Goal: Check status: Check status

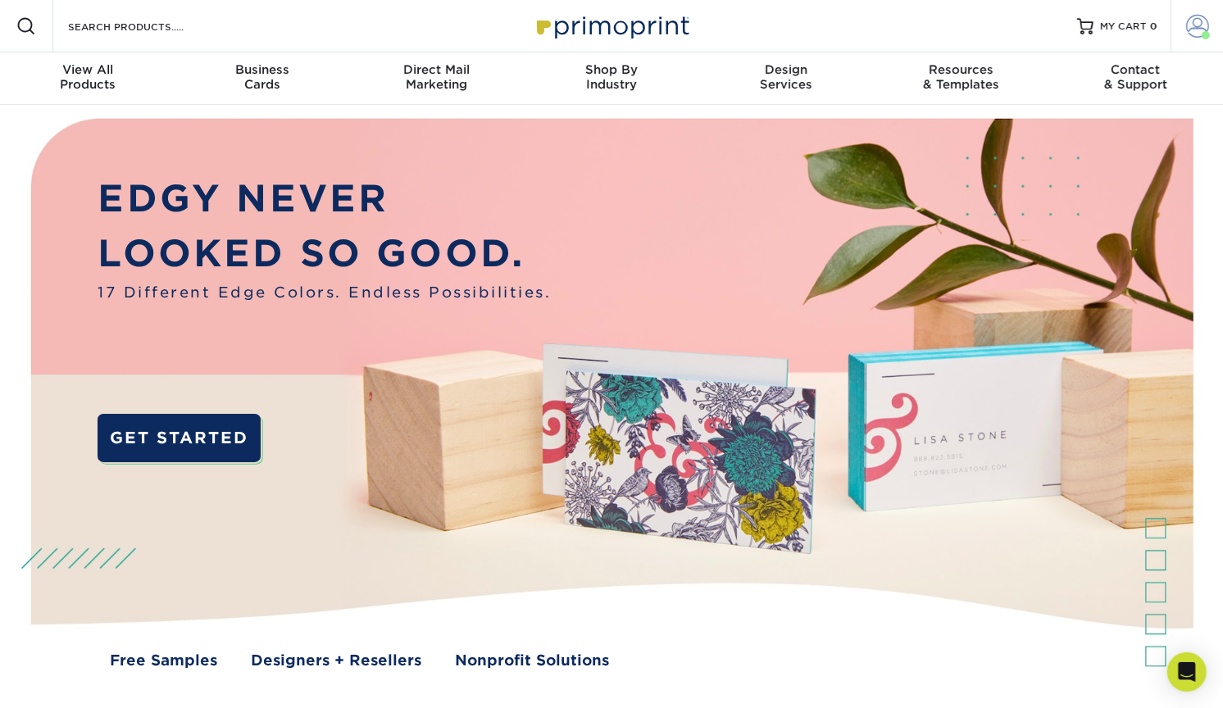
click at [1197, 27] on span at bounding box center [1197, 26] width 23 height 23
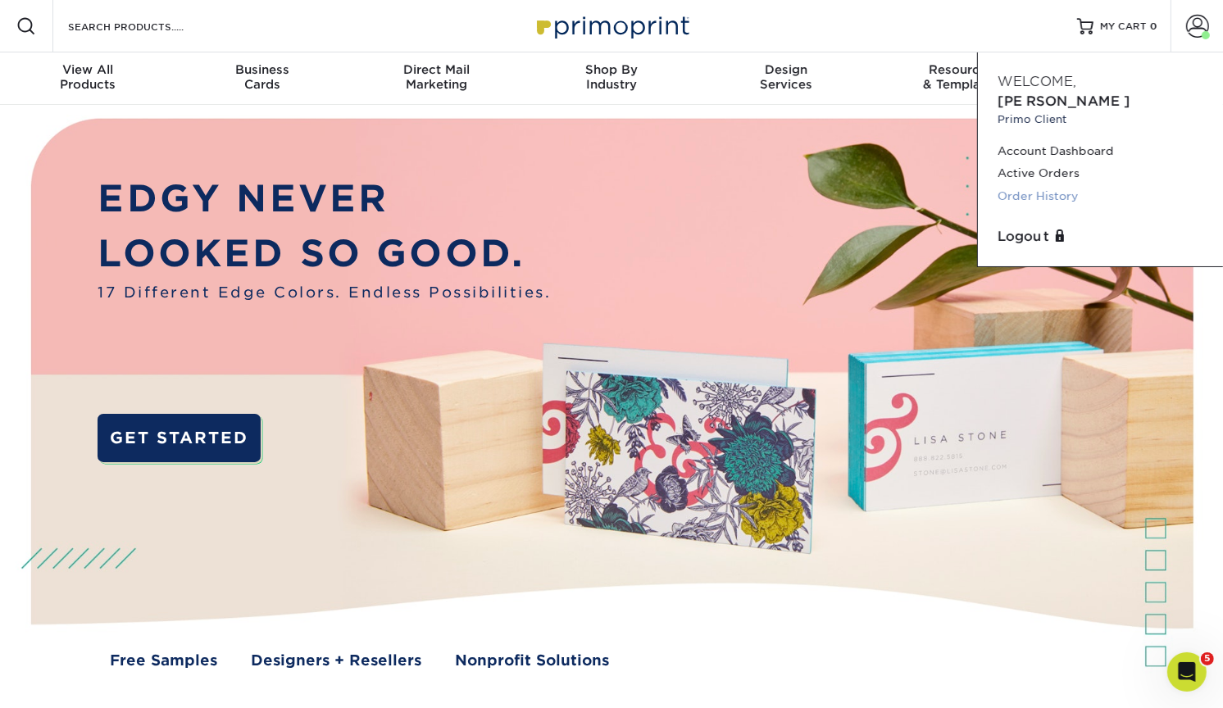
click at [1044, 185] on link "Order History" at bounding box center [1100, 196] width 206 height 22
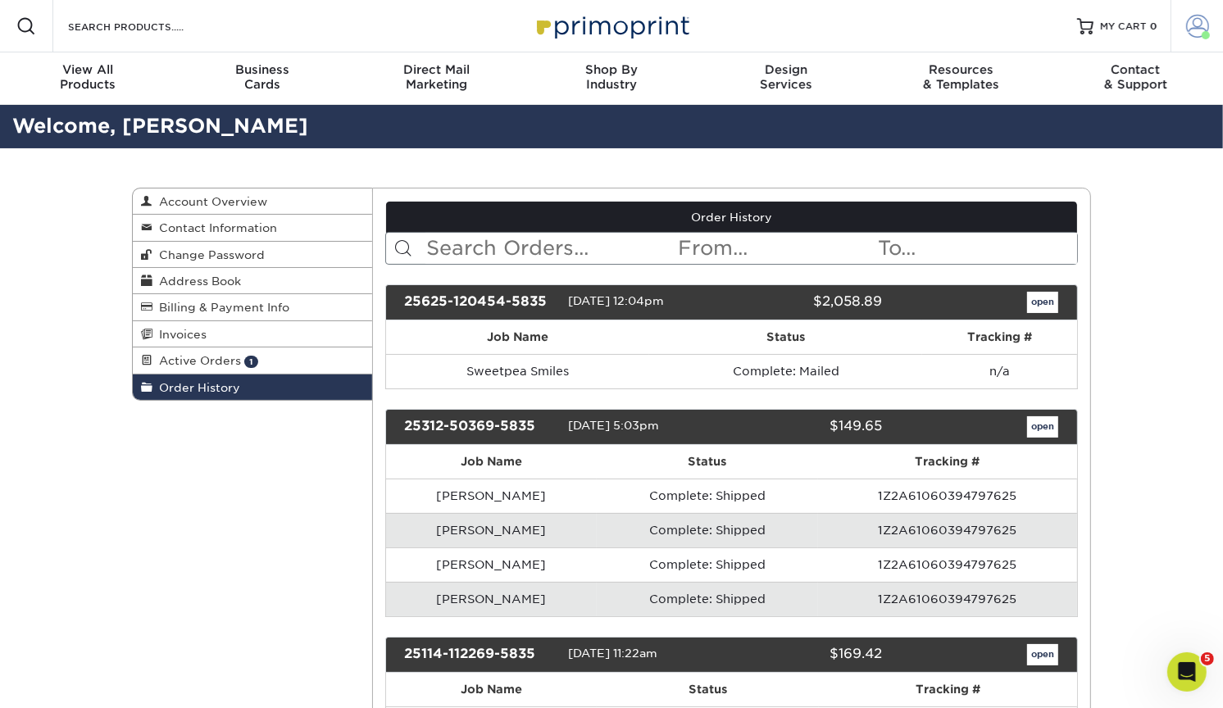
click at [1189, 27] on span at bounding box center [1197, 26] width 23 height 23
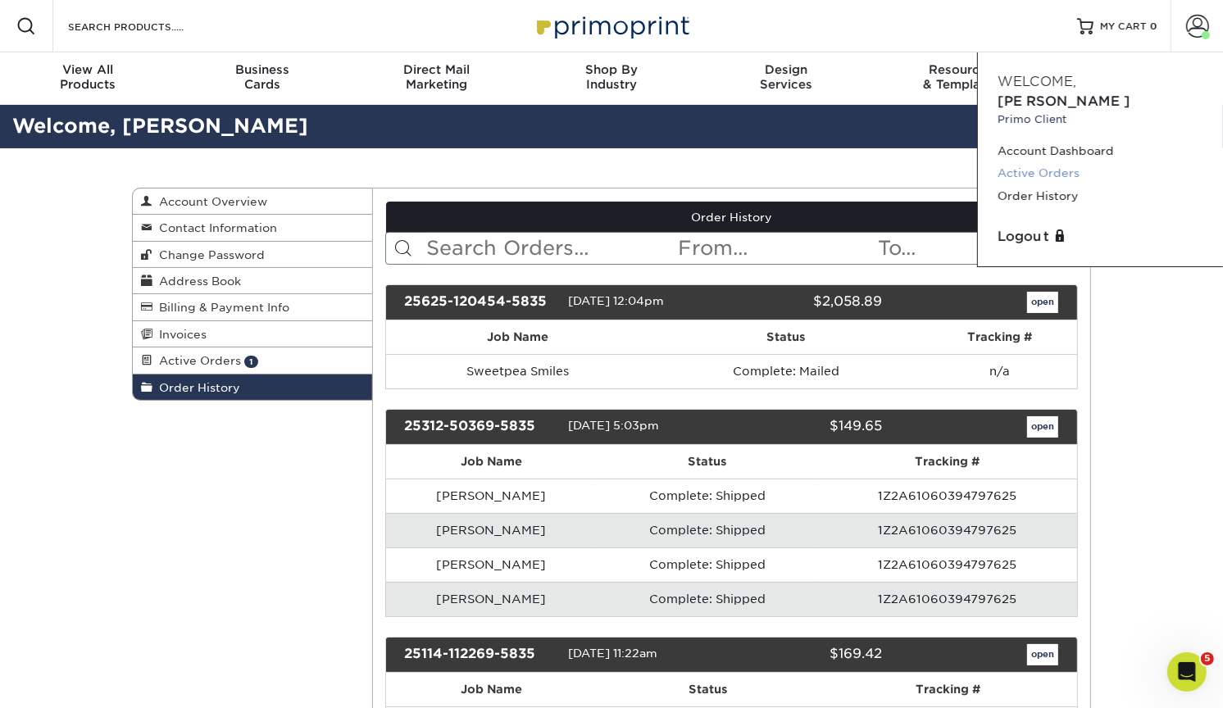
click at [1044, 162] on link "Active Orders" at bounding box center [1100, 173] width 206 height 22
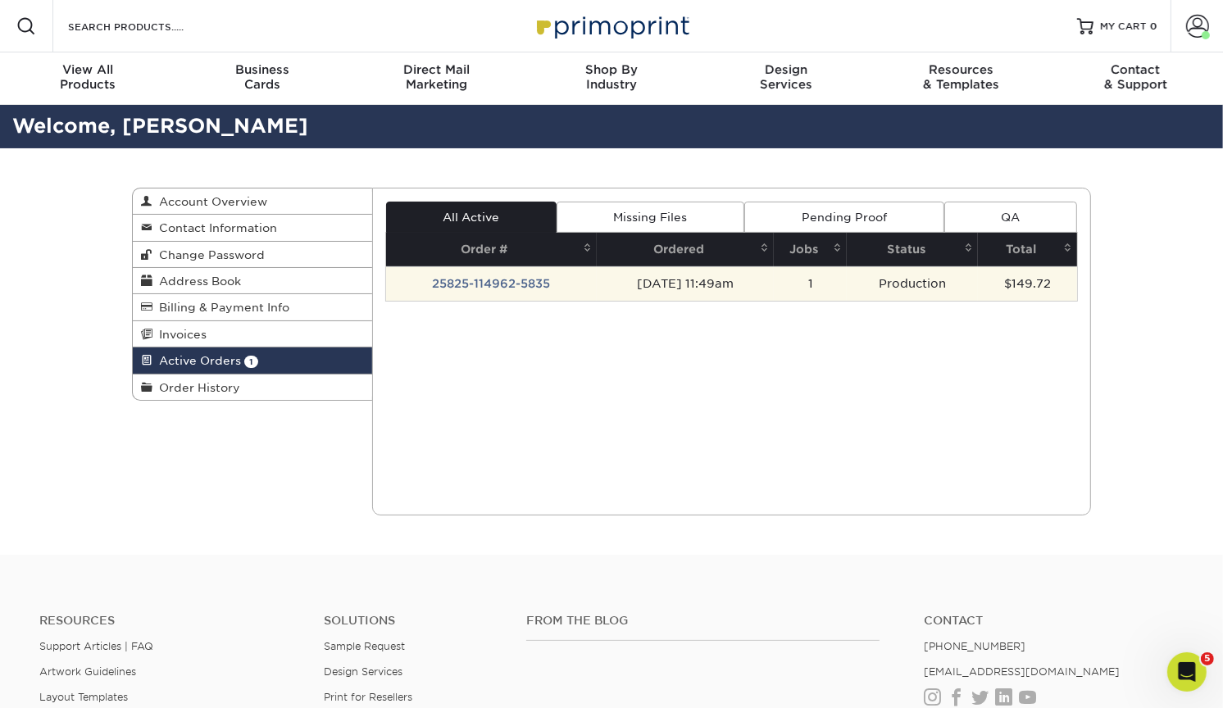
click at [533, 281] on td "25825-114962-5835" at bounding box center [491, 283] width 211 height 34
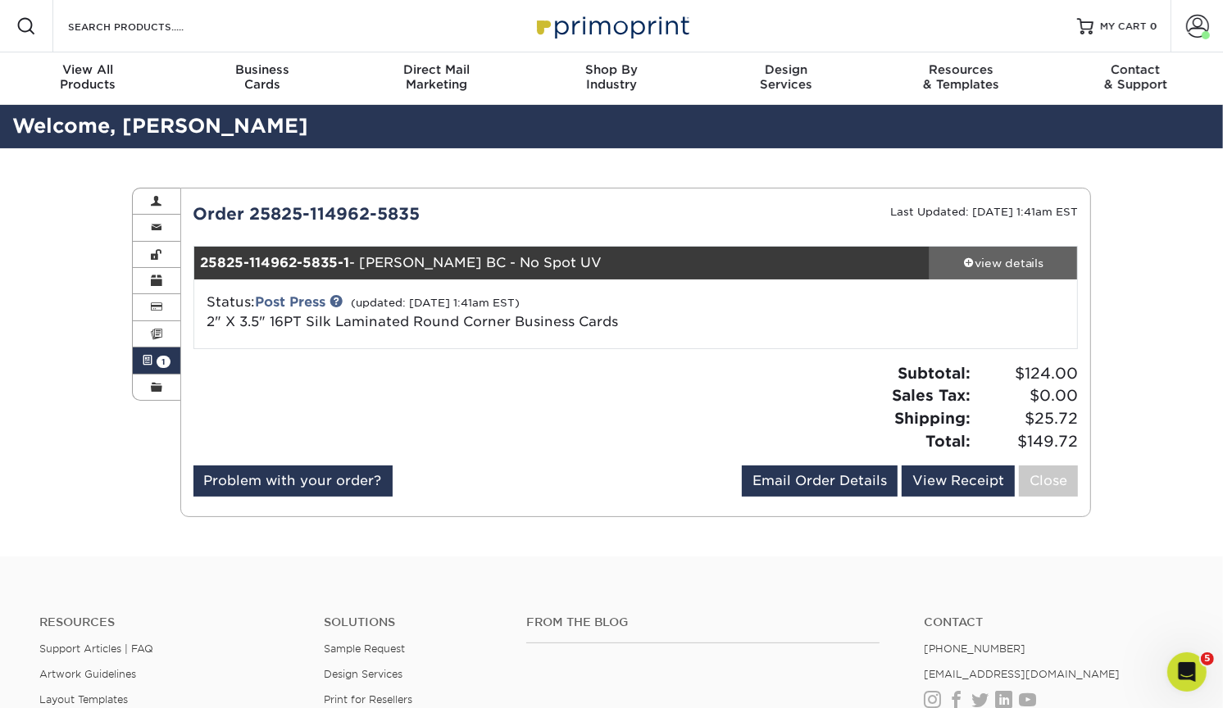
click at [974, 265] on div "view details" at bounding box center [1002, 263] width 147 height 16
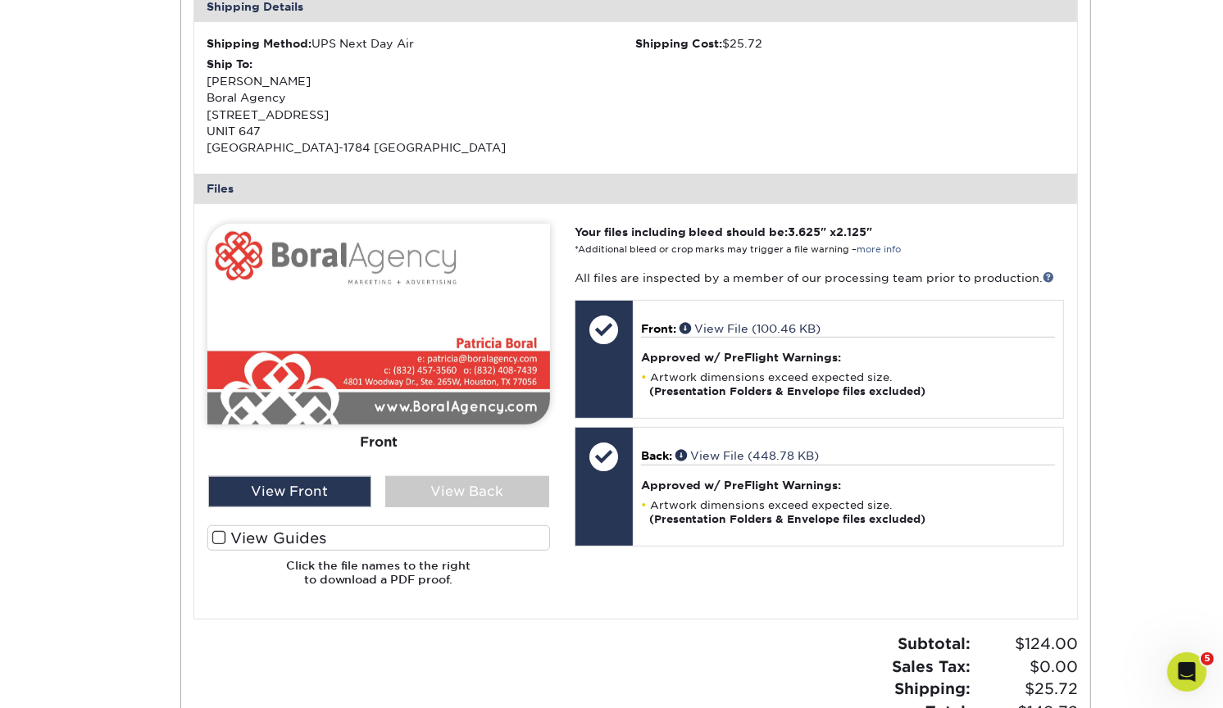
scroll to position [660, 0]
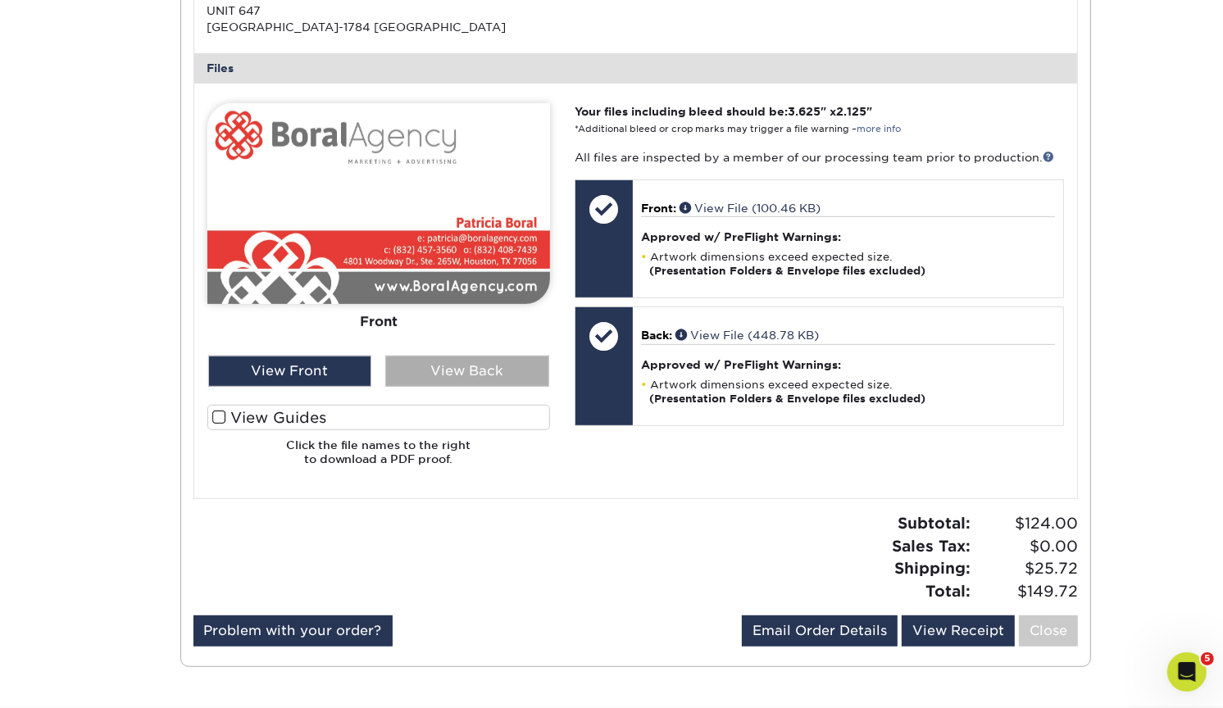
click at [471, 370] on div "View Back" at bounding box center [467, 371] width 164 height 31
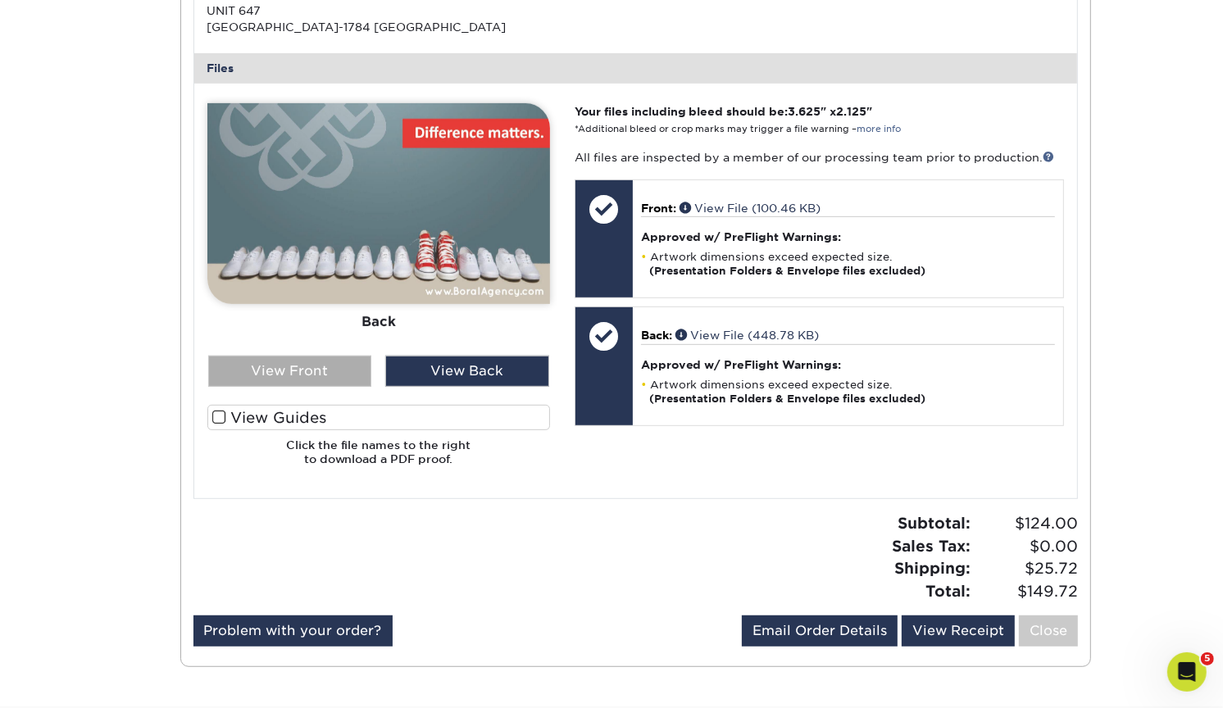
click at [331, 365] on div "View Front" at bounding box center [290, 371] width 164 height 31
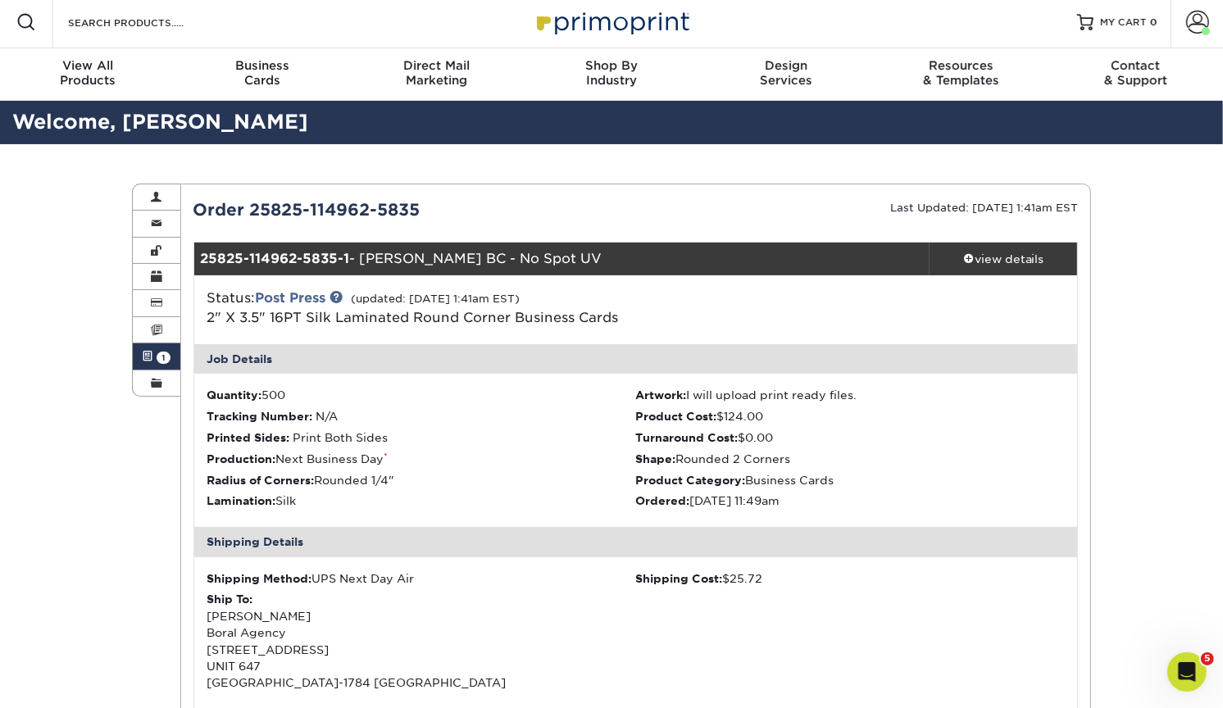
scroll to position [0, 0]
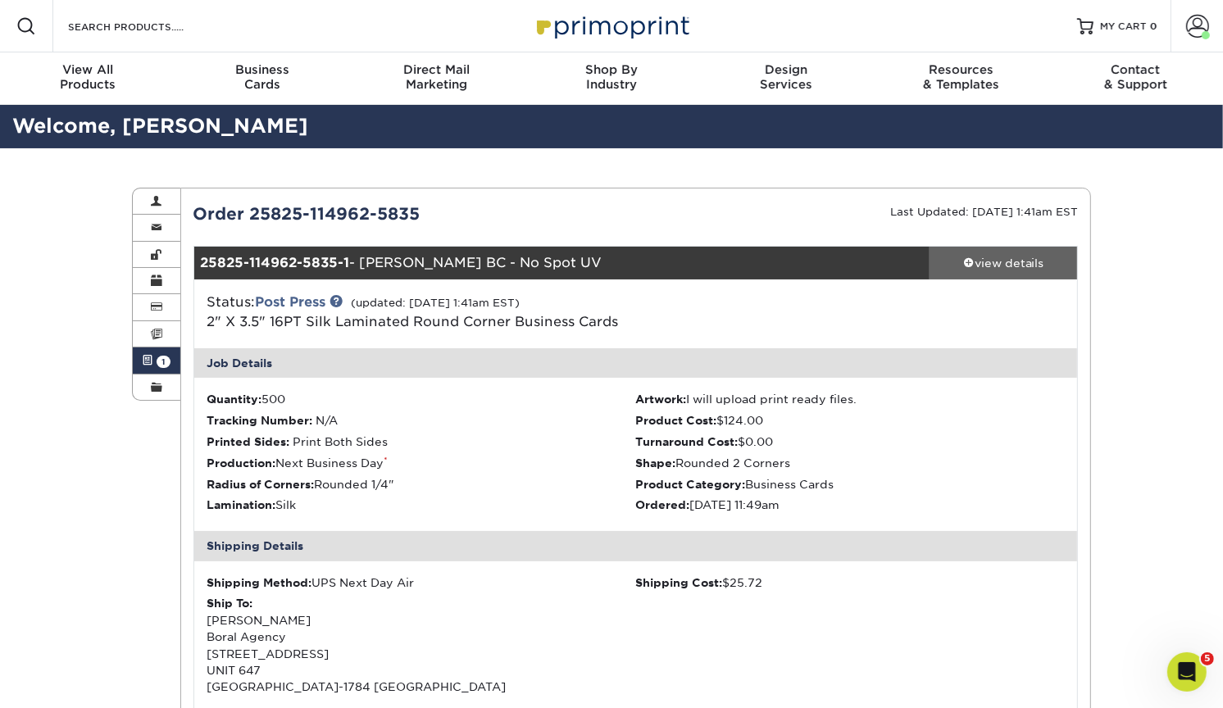
click at [1007, 263] on div "view details" at bounding box center [1002, 263] width 147 height 16
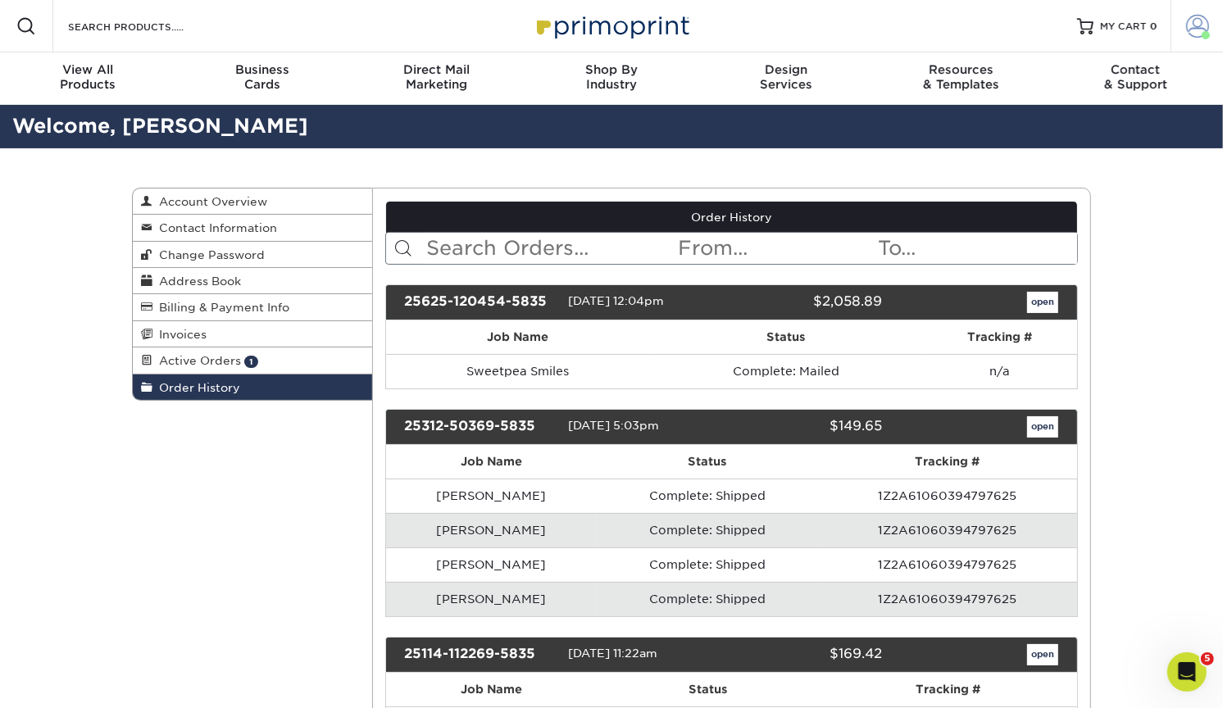
click at [1199, 28] on span at bounding box center [1197, 26] width 23 height 23
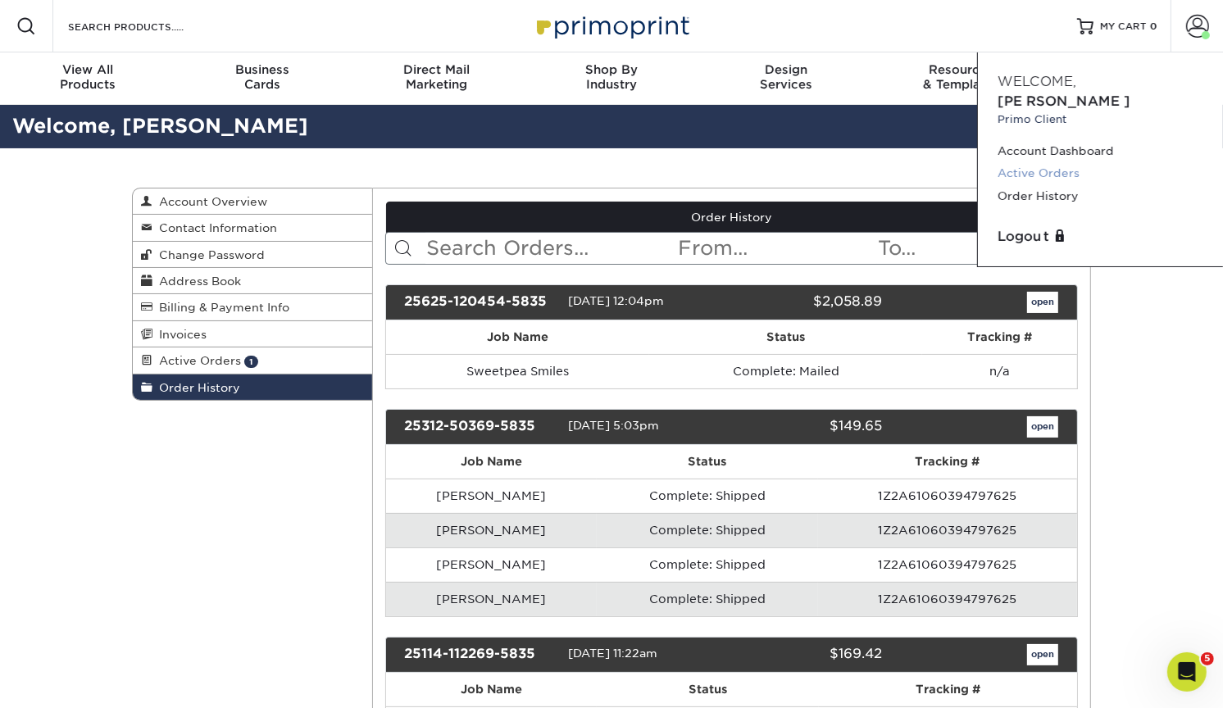
click at [1053, 162] on link "Active Orders" at bounding box center [1100, 173] width 206 height 22
